Goal: Task Accomplishment & Management: Use online tool/utility

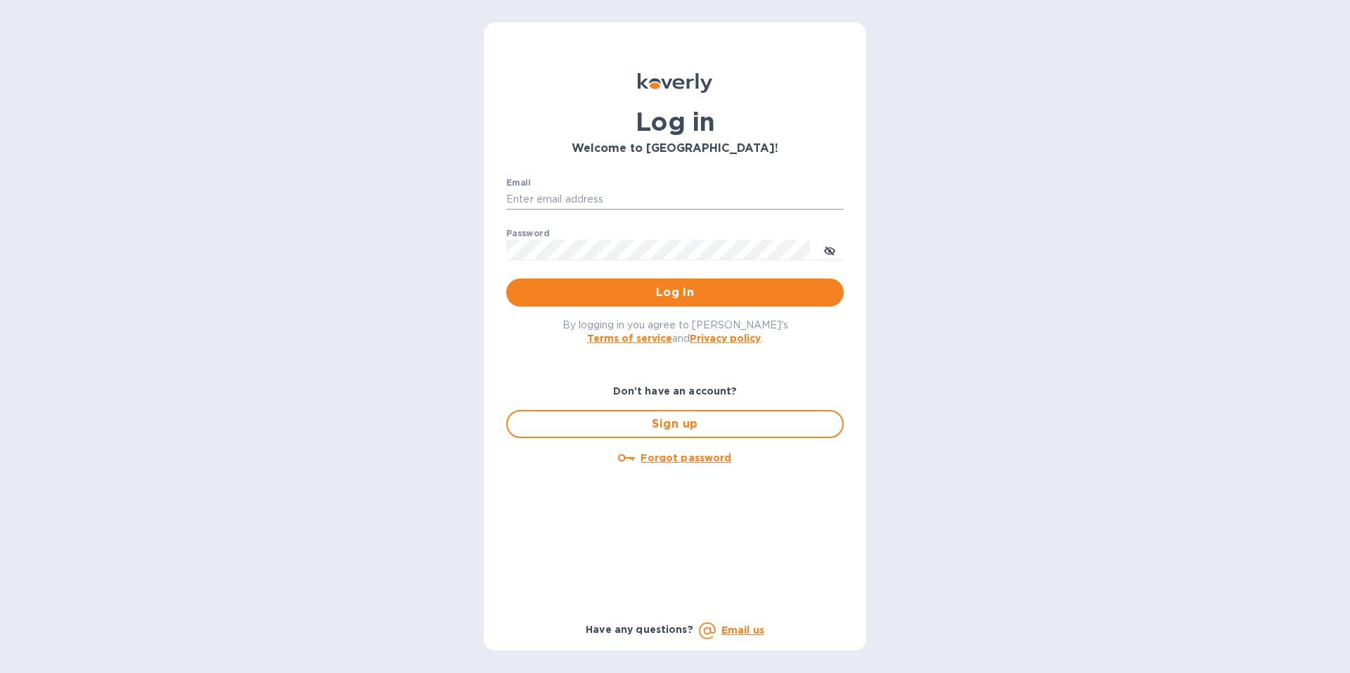
click at [576, 198] on input "Email" at bounding box center [674, 199] width 337 height 21
type input "[EMAIL_ADDRESS][DOMAIN_NAME]"
click at [629, 294] on span "Log in" at bounding box center [674, 292] width 315 height 17
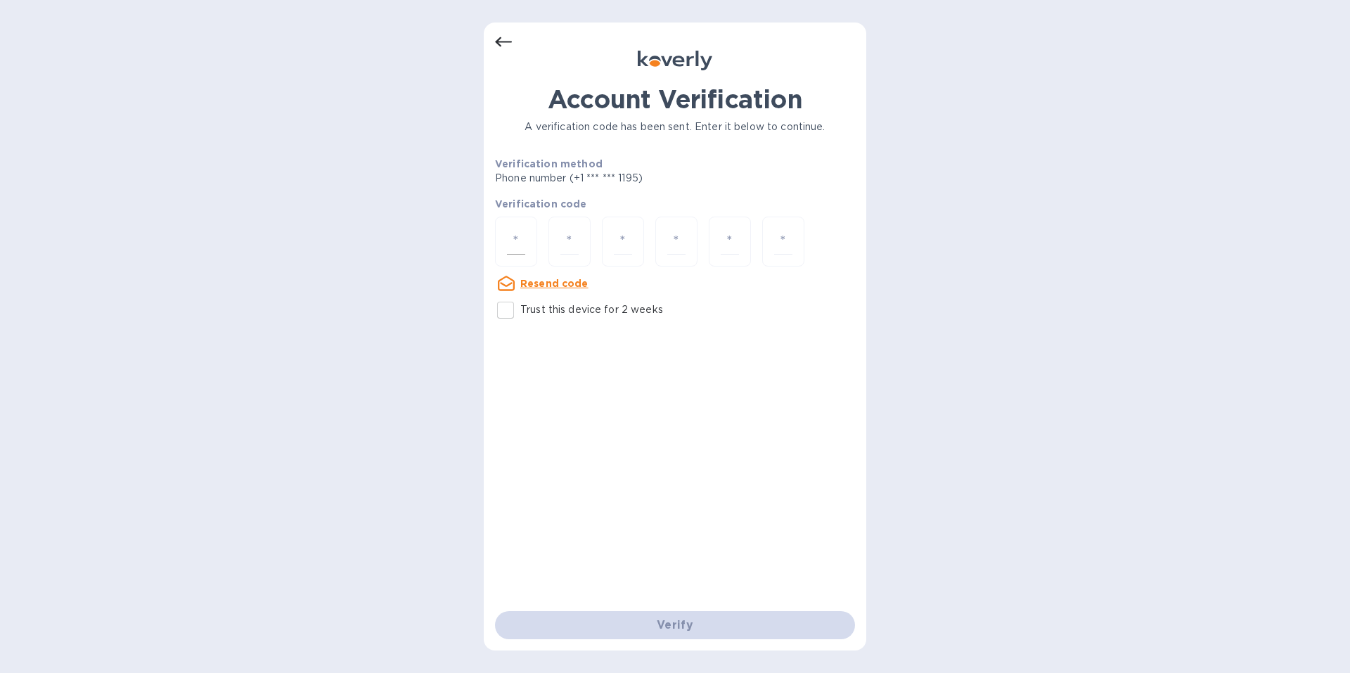
click at [518, 240] on input "number" at bounding box center [516, 241] width 18 height 26
type input "8"
type input "6"
type input "4"
type input "3"
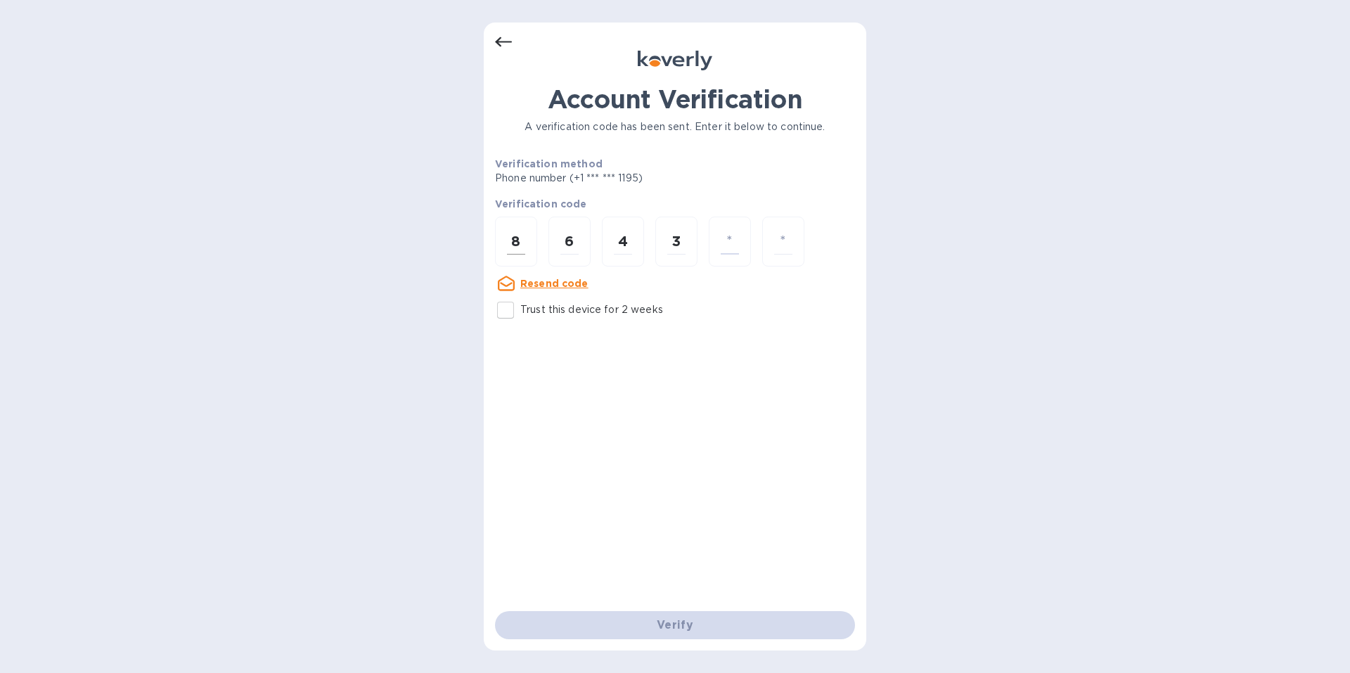
type input "4"
type input "8"
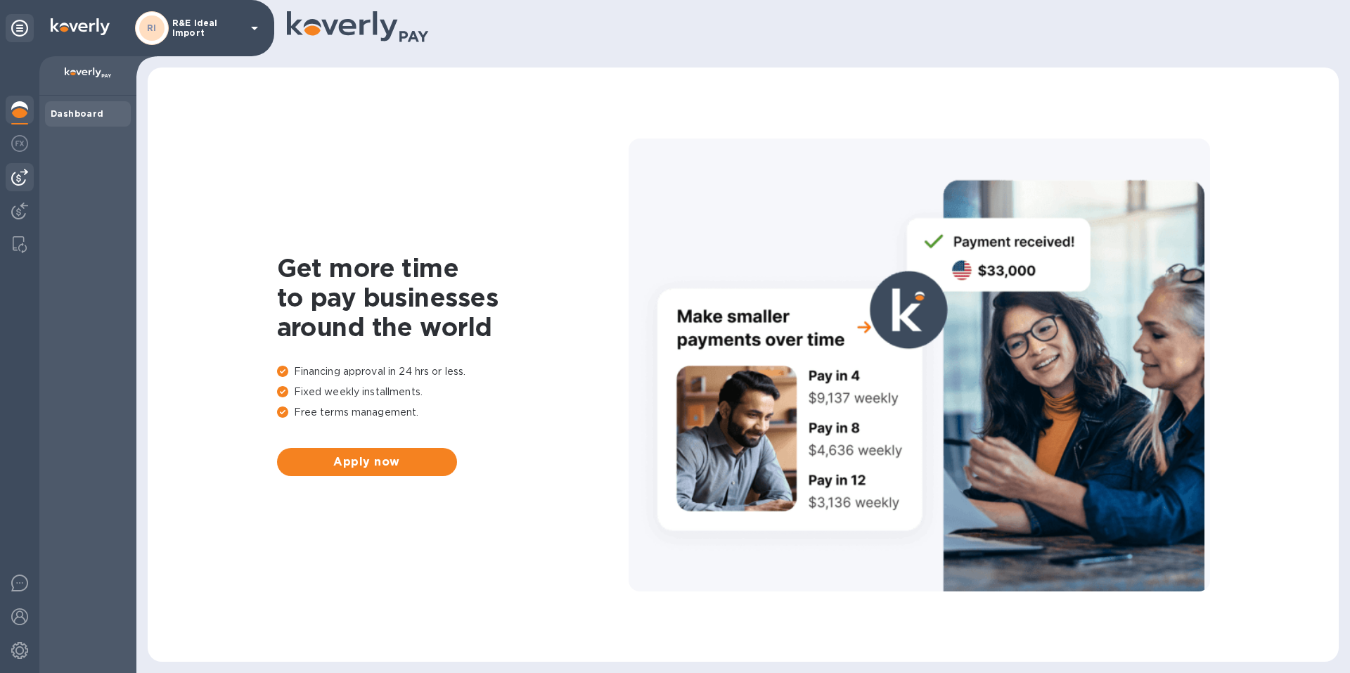
click at [19, 172] on img at bounding box center [19, 177] width 17 height 17
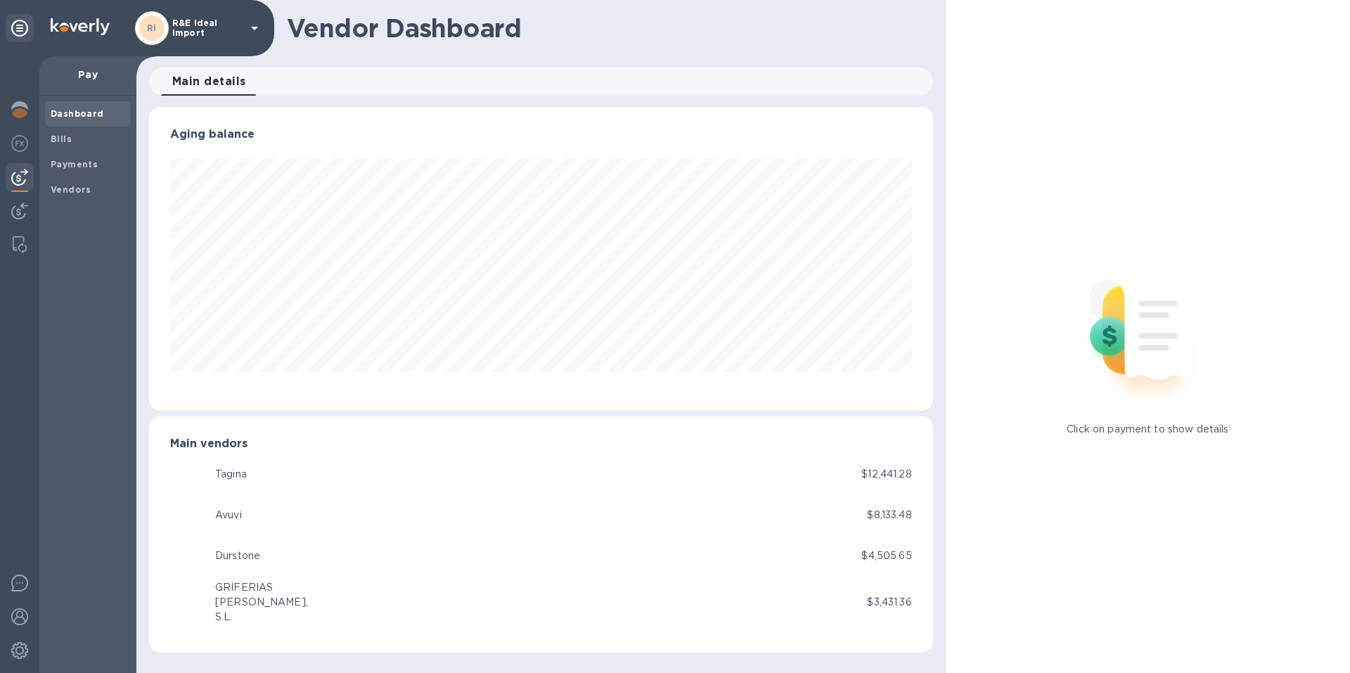
scroll to position [304, 783]
click at [18, 152] on div at bounding box center [20, 144] width 28 height 31
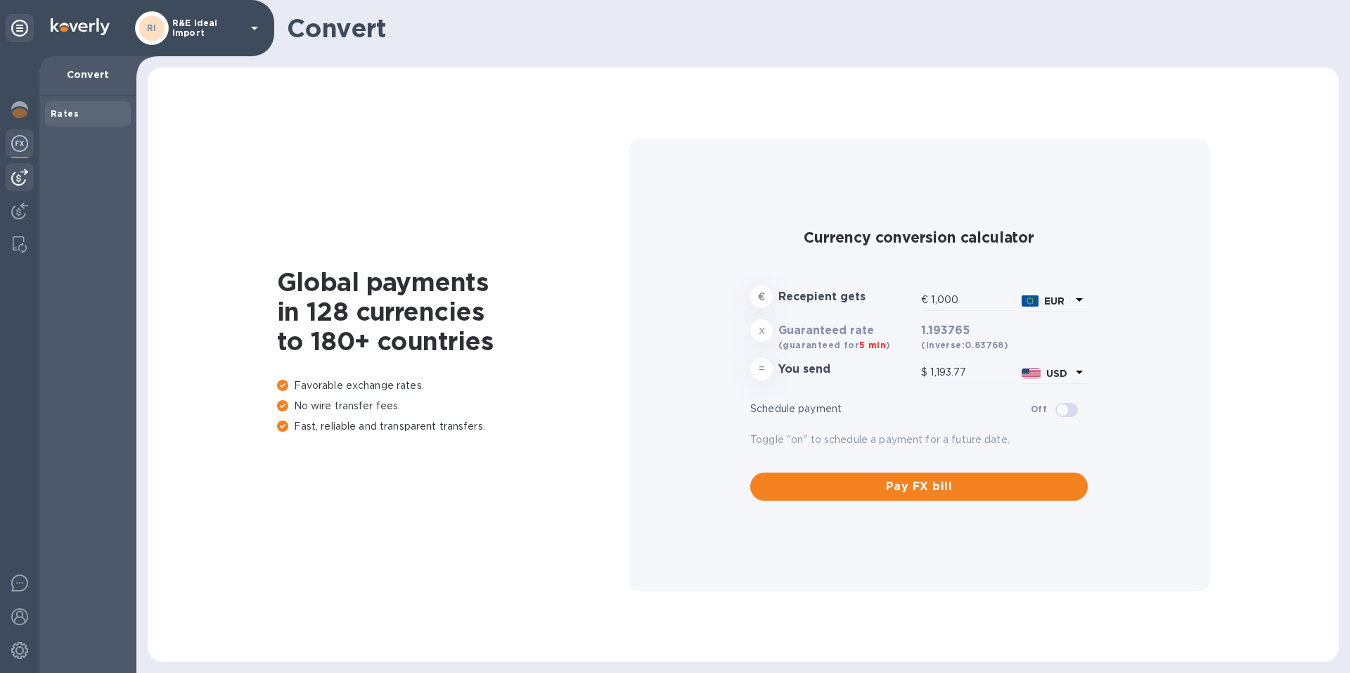
click at [11, 179] on div at bounding box center [20, 177] width 28 height 28
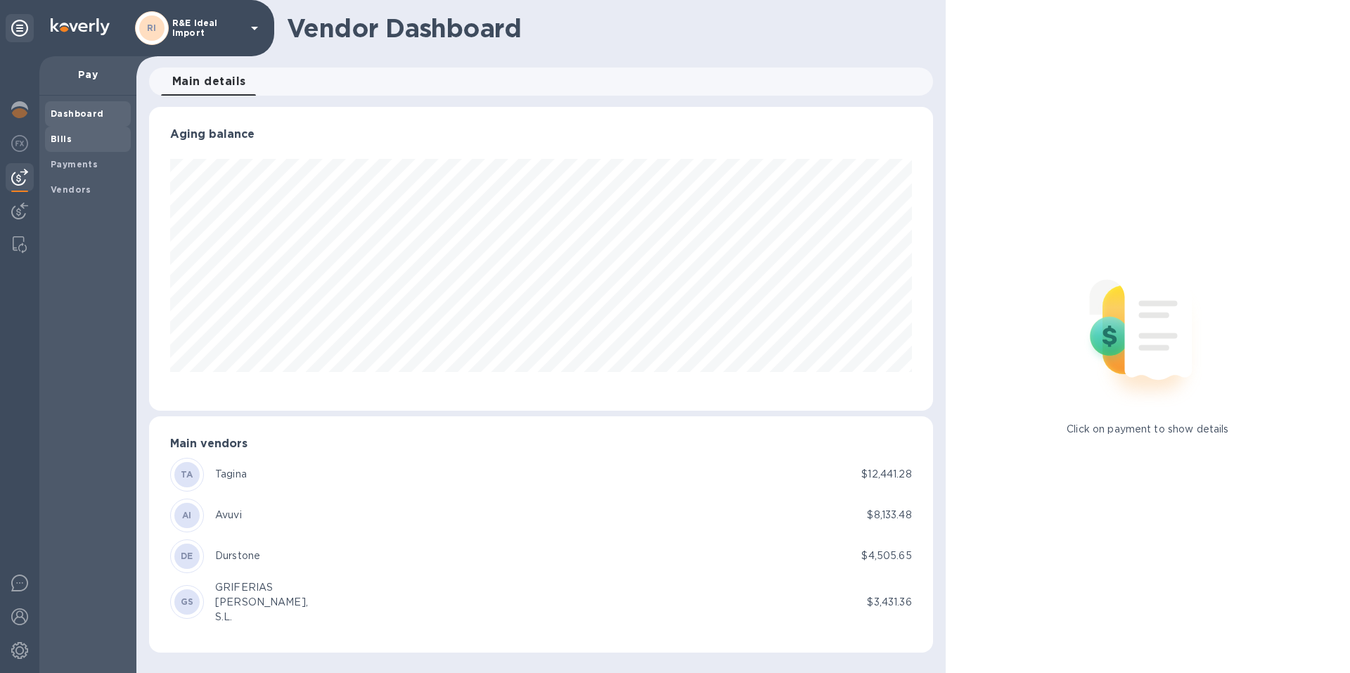
scroll to position [304, 783]
click at [77, 132] on span "Bills" at bounding box center [88, 139] width 75 height 14
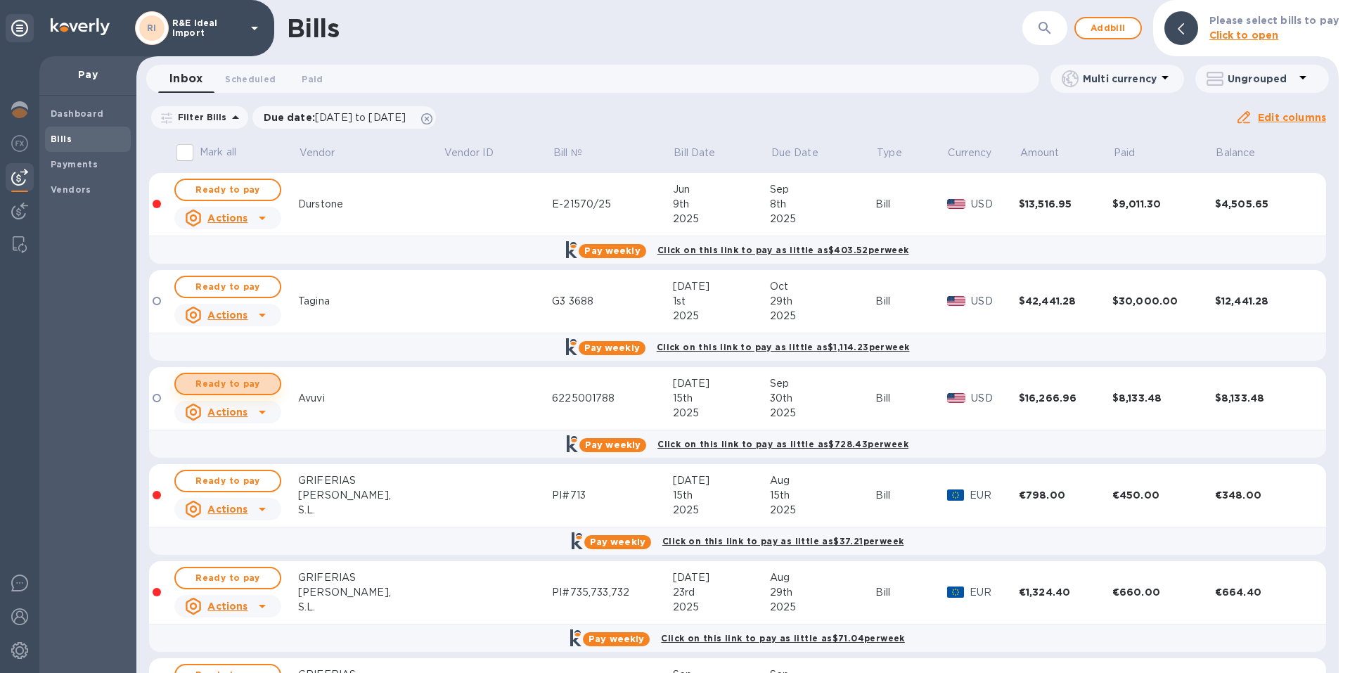
click at [216, 376] on span "Ready to pay" at bounding box center [228, 383] width 82 height 17
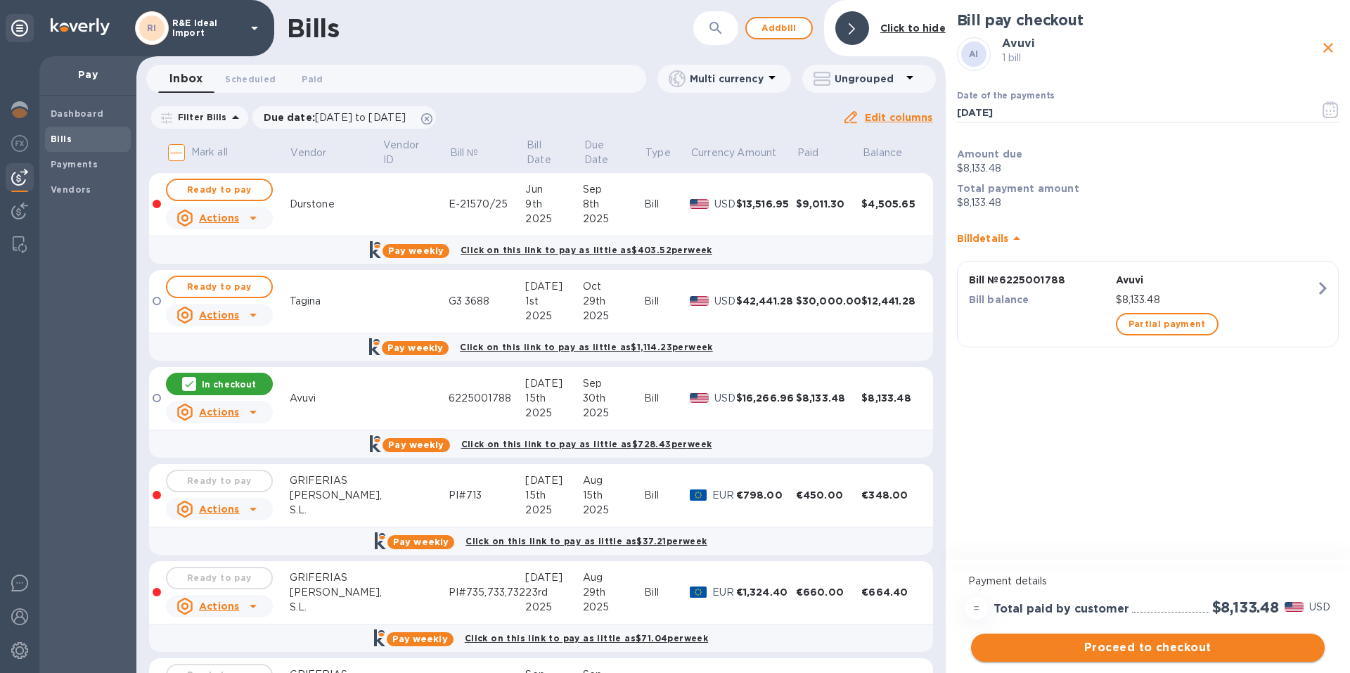
click at [1142, 647] on span "Proceed to checkout" at bounding box center [1147, 647] width 331 height 17
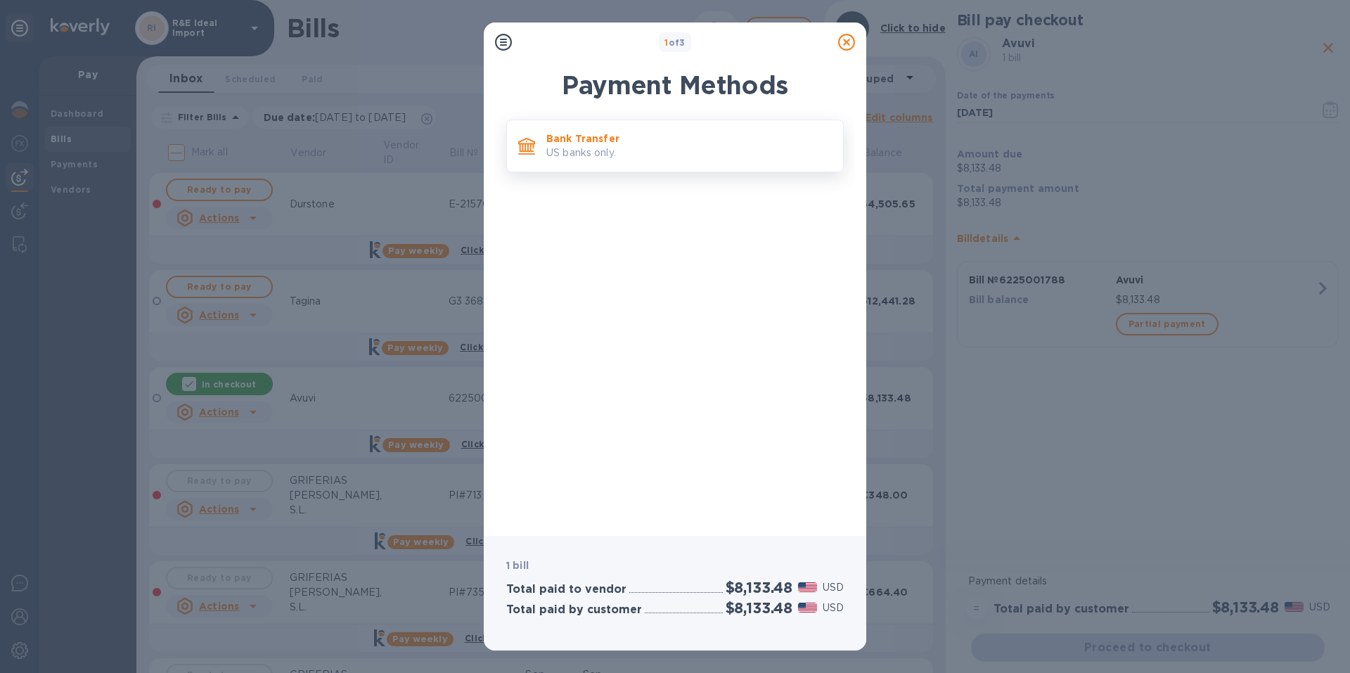
click at [597, 150] on p "US banks only." at bounding box center [688, 153] width 285 height 15
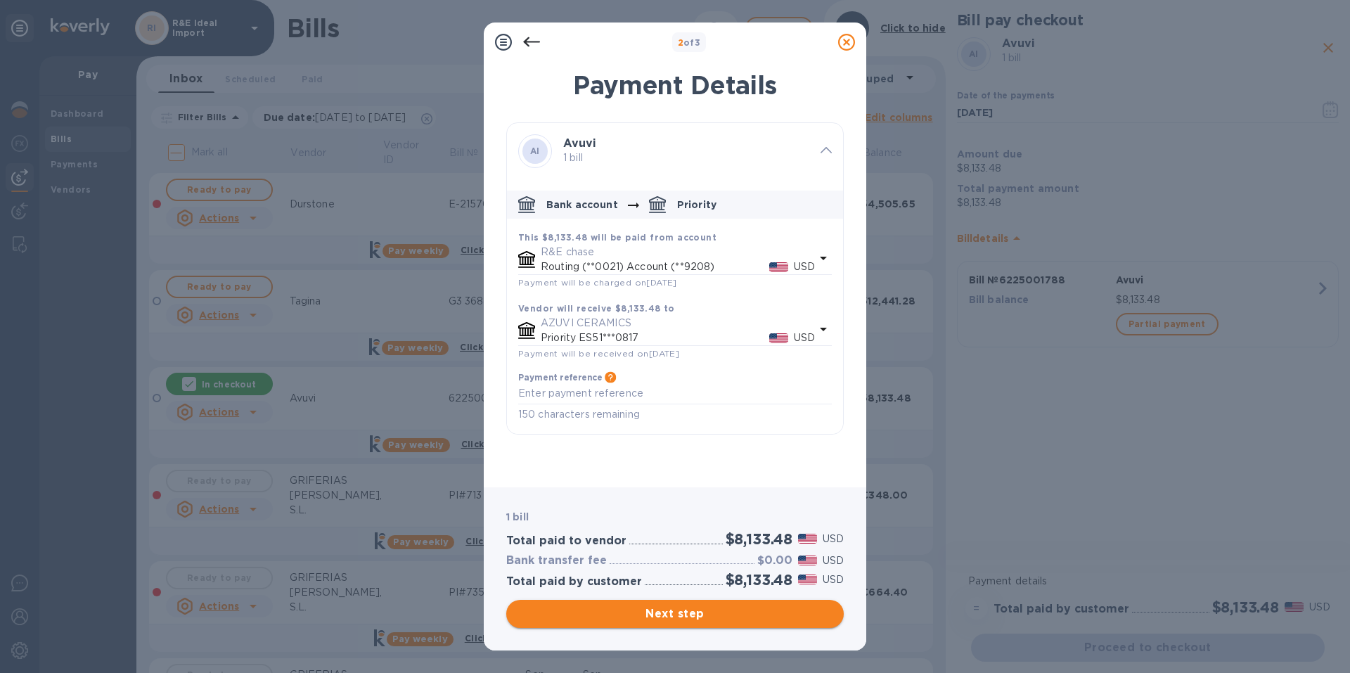
click at [694, 612] on span "Next step" at bounding box center [674, 613] width 315 height 17
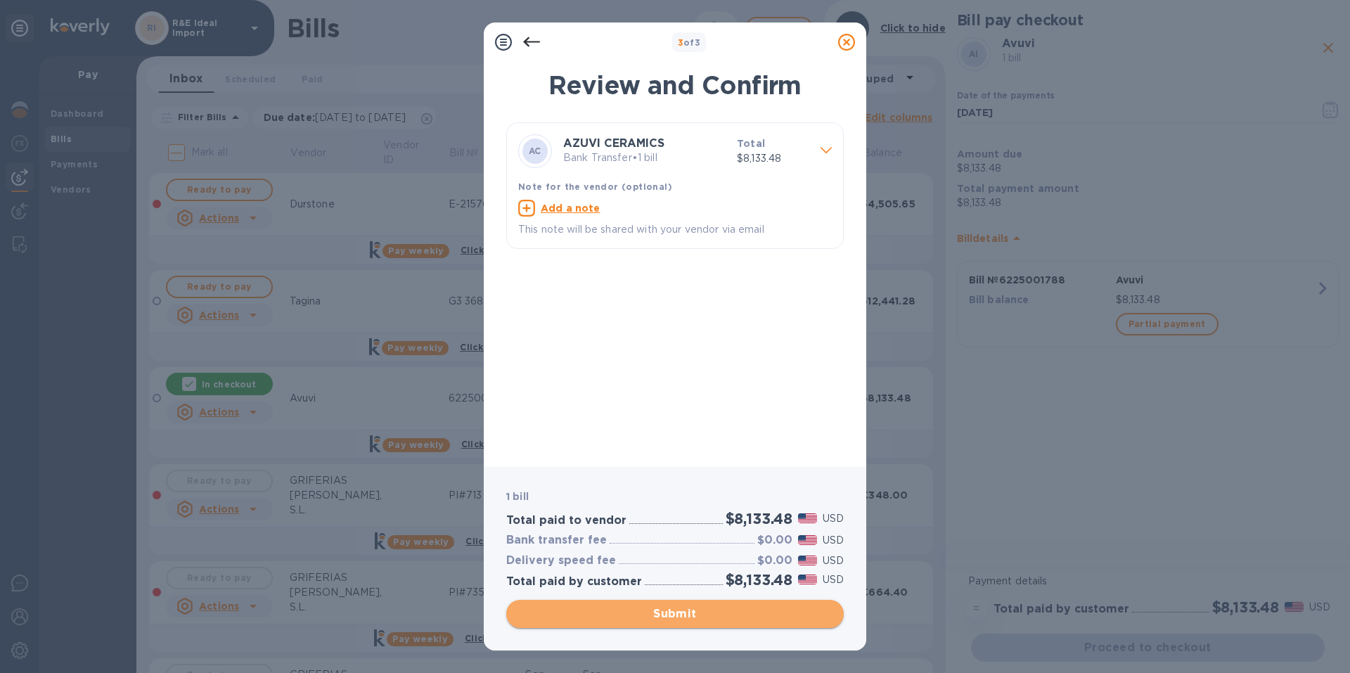
click at [658, 609] on span "Submit" at bounding box center [674, 613] width 315 height 17
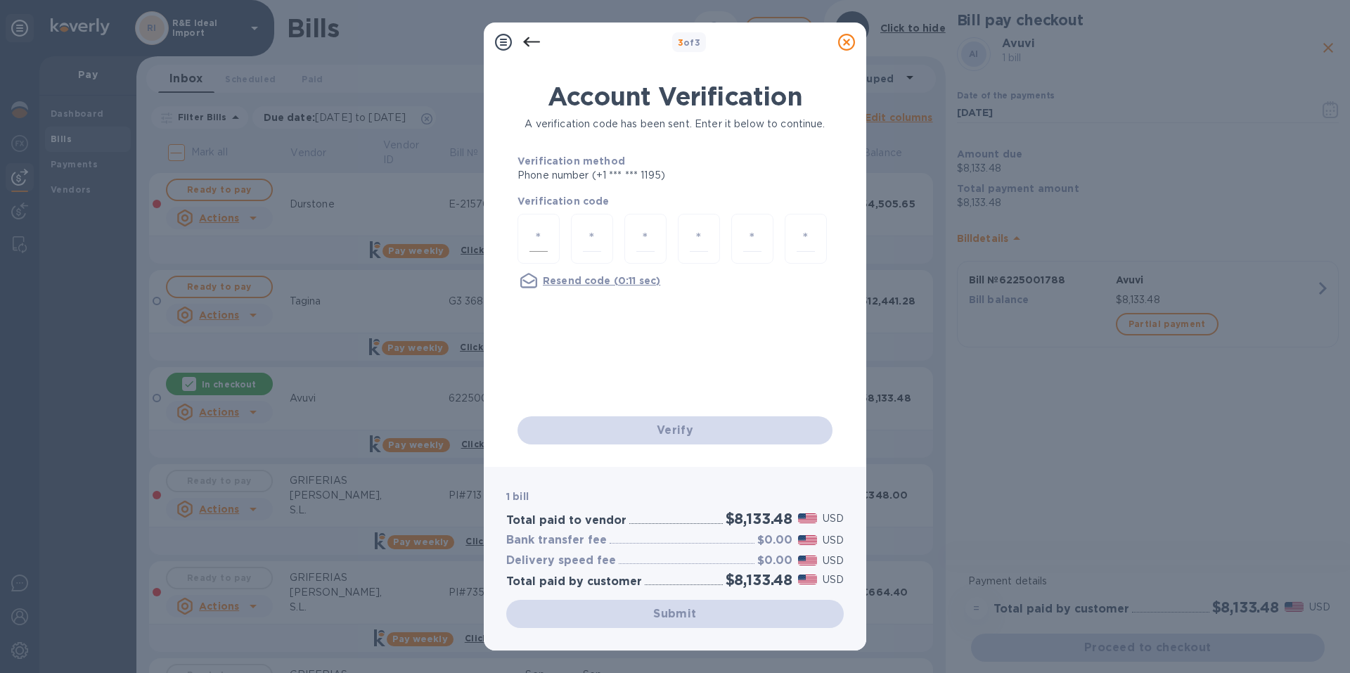
click at [532, 241] on input "number" at bounding box center [538, 239] width 18 height 26
type input "4"
type input "9"
type input "0"
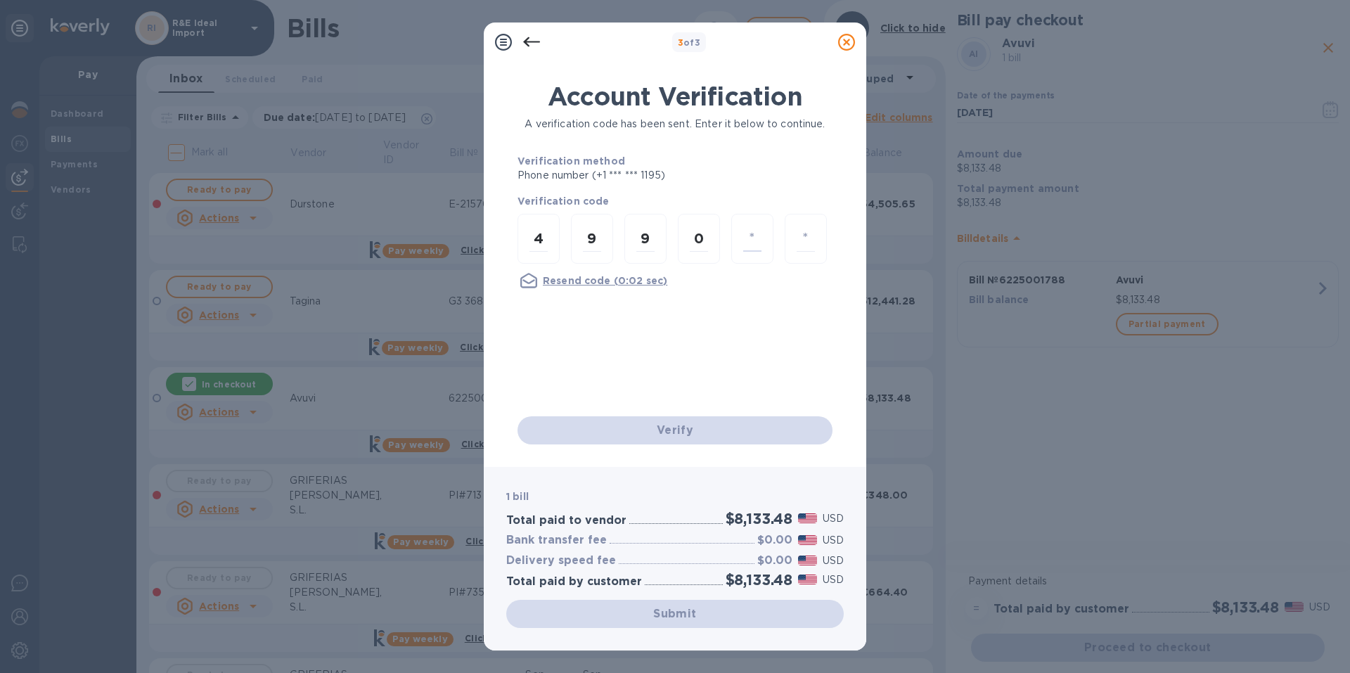
type input "3"
type input "4"
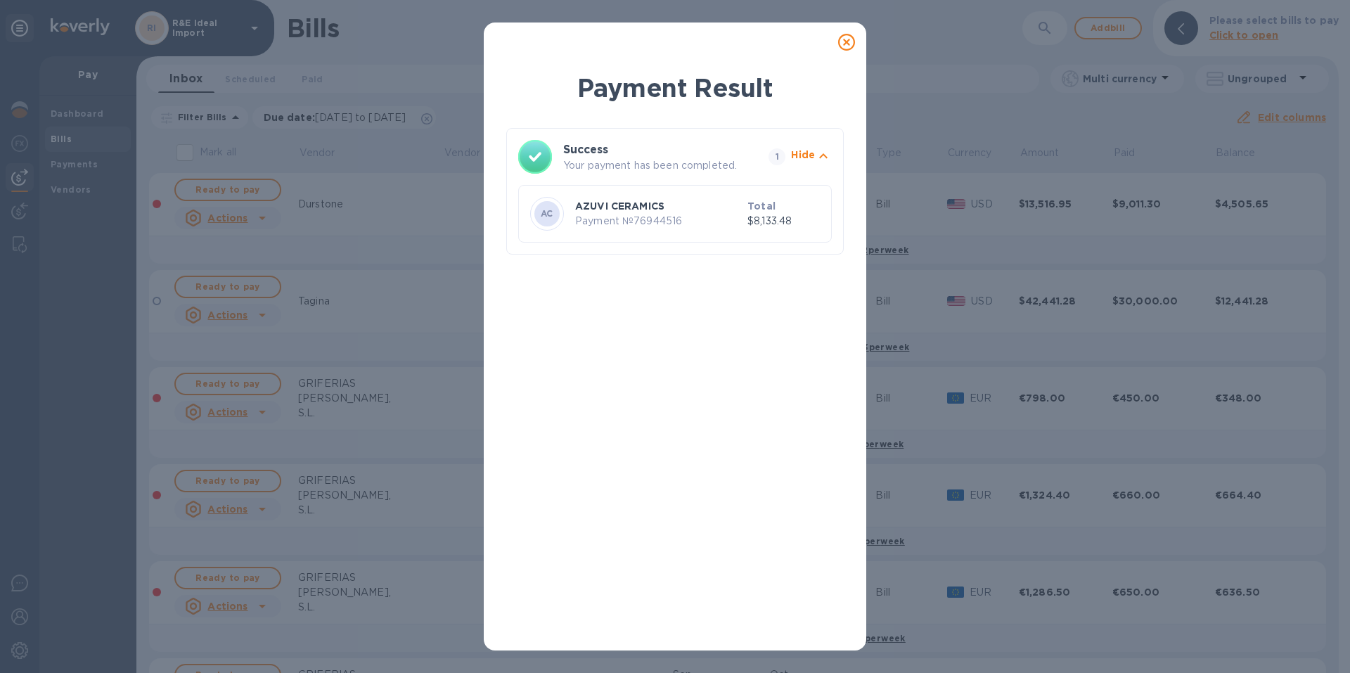
click at [845, 42] on icon at bounding box center [846, 42] width 17 height 17
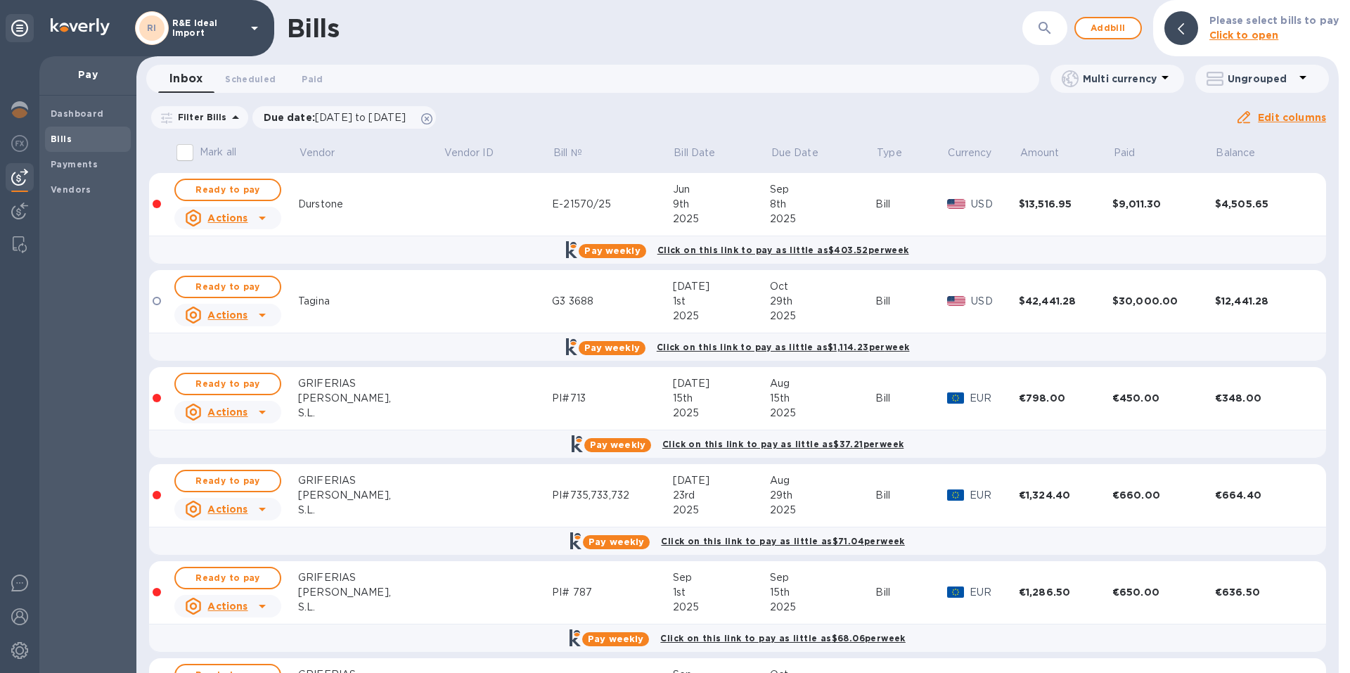
scroll to position [70, 0]
